Goal: Information Seeking & Learning: Learn about a topic

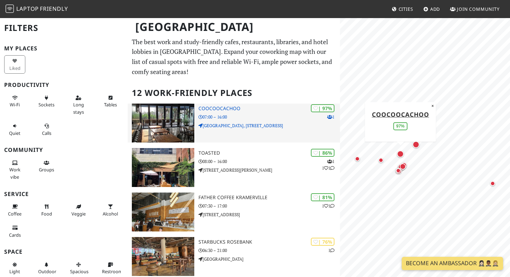
click at [235, 113] on div "| 97% 1 Coocoocachoo 07:00 – 16:00 Fountain Grove Office Park, 5 2nd Rd" at bounding box center [270, 122] width 142 height 39
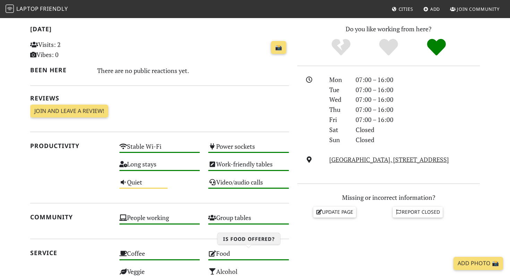
scroll to position [91, 0]
